Goal: Navigation & Orientation: Go to known website

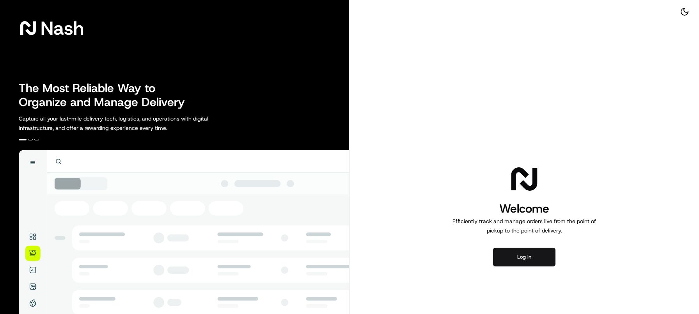
click at [516, 262] on button "Log in" at bounding box center [524, 257] width 62 height 19
